Goal: Navigation & Orientation: Find specific page/section

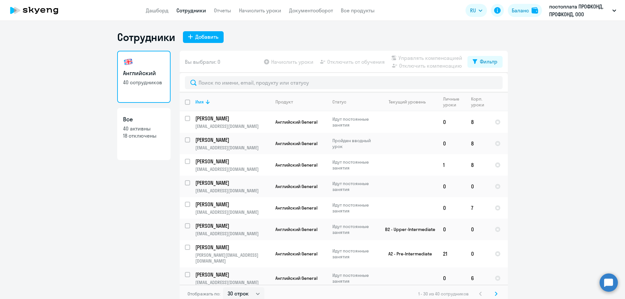
select select "30"
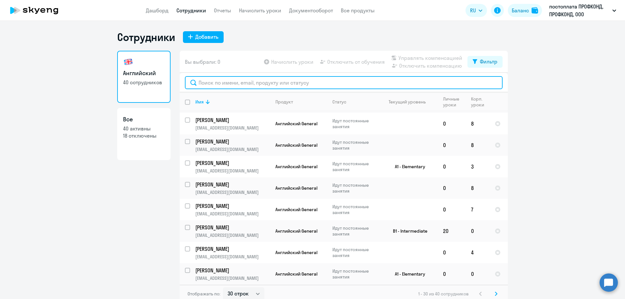
click at [222, 84] on input "text" at bounding box center [344, 82] width 318 height 13
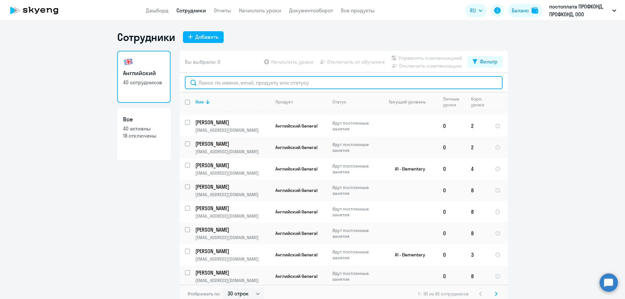
scroll to position [379, 0]
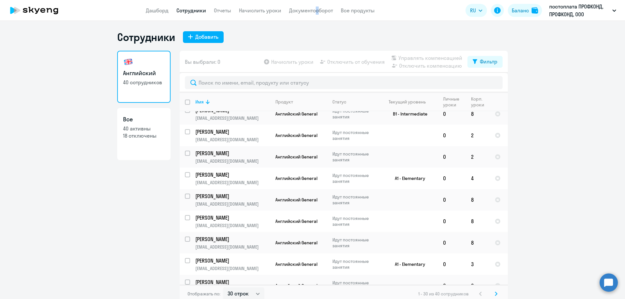
click at [313, 15] on app-header "Дашборд Сотрудники Отчеты Начислить уроки Документооборот Все продукты Дашборд …" at bounding box center [312, 10] width 625 height 21
click at [312, 12] on link "Документооборот" at bounding box center [311, 10] width 44 height 7
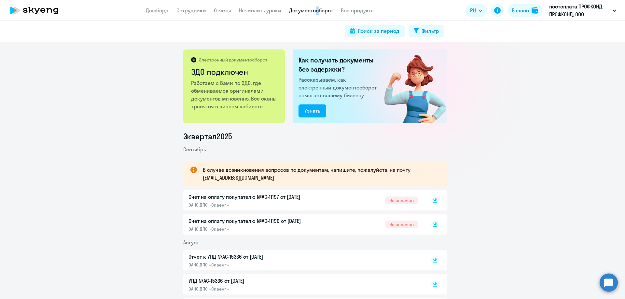
click at [219, 202] on div "Счет на оплату покупателю №AC-11197 от [DATE] ОАНО ДПО «Скаенг»" at bounding box center [257, 200] width 137 height 15
click at [393, 227] on span "Не оплачен" at bounding box center [402, 225] width 32 height 8
click at [192, 9] on link "Сотрудники" at bounding box center [192, 10] width 30 height 7
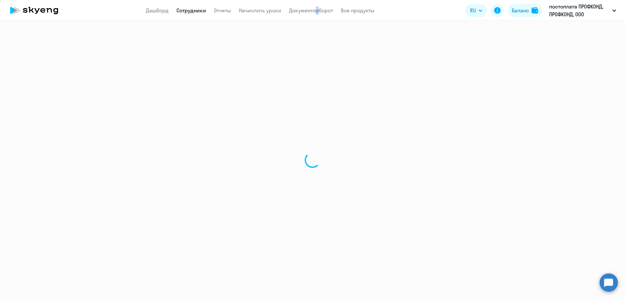
select select "30"
